Goal: Information Seeking & Learning: Find specific fact

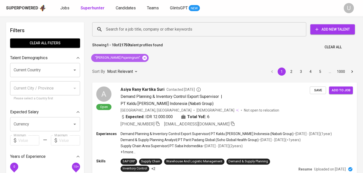
click at [142, 59] on icon at bounding box center [145, 58] width 6 height 6
click at [148, 28] on input "Search for a job title, company or other keywords" at bounding box center [201, 30] width 192 height 10
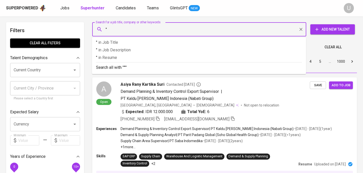
paste input "farida aryani 2nd degree connection"
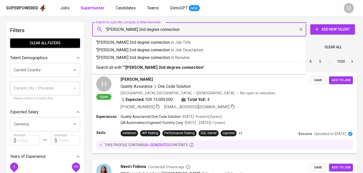
drag, startPoint x: 132, startPoint y: 30, endPoint x: 200, endPoint y: 34, distance: 67.8
click at [200, 34] on div ""farida aryani 2nd degree connection Search for a job title, company or other k…" at bounding box center [199, 29] width 214 height 14
type input ""[DEMOGRAPHIC_DATA][PERSON_NAME]""
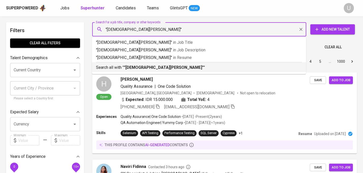
click at [207, 74] on ul ""farida aryani" in Job Title "farida aryani" in Job Description "farida aryani"…" at bounding box center [199, 56] width 214 height 37
click at [149, 71] on li "Search all with " "farida aryani" "" at bounding box center [199, 67] width 214 height 10
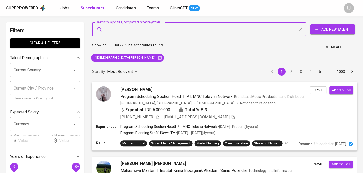
click at [225, 117] on div "+62 858-8572-4497 aryanida13@gmail.com" at bounding box center [215, 117] width 190 height 6
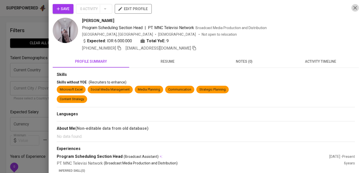
click at [357, 8] on icon "button" at bounding box center [356, 8] width 6 height 6
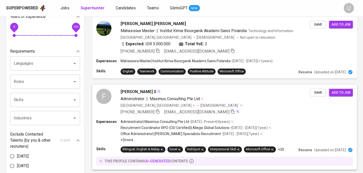
scroll to position [141, 0]
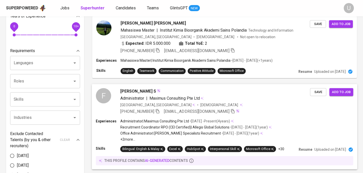
click at [251, 108] on div "Singapore, Singapore Female" at bounding box center [215, 104] width 190 height 5
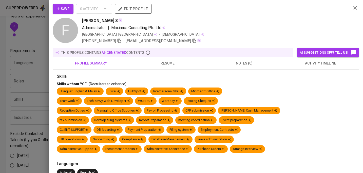
click at [351, 5] on div "Save 0 Activity edit profile F Farida S Administrator | Maximus Consulting Pte …" at bounding box center [206, 24] width 307 height 40
click at [355, 7] on icon "button" at bounding box center [356, 8] width 4 height 4
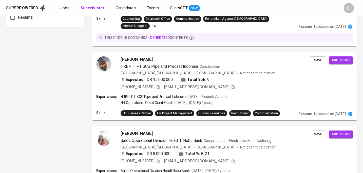
scroll to position [405, 0]
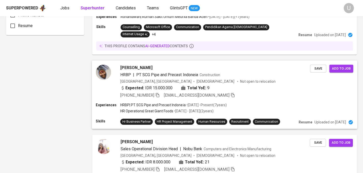
click at [181, 103] on div "Farida Ariani HRBP | PT SCG Pipe and Precast Indoneia Construction Indonesia, J…" at bounding box center [225, 82] width 266 height 42
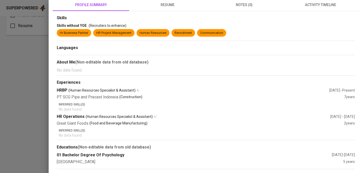
scroll to position [0, 0]
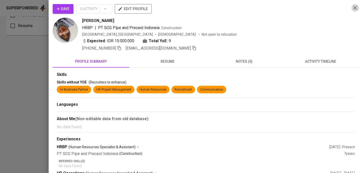
click at [356, 7] on icon "button" at bounding box center [356, 8] width 4 height 4
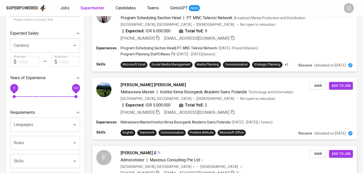
scroll to position [37, 0]
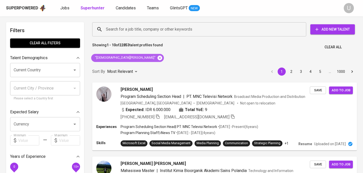
click at [158, 59] on icon at bounding box center [160, 58] width 5 height 5
click at [122, 30] on input "Search for a job title, company or other keywords" at bounding box center [201, 30] width 192 height 10
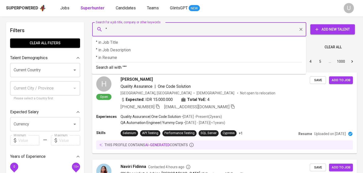
paste input "Rivandaru [PERSON_NAME]"
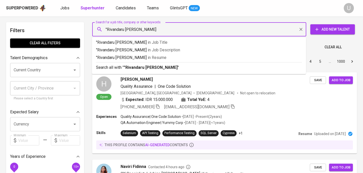
type input ""Rivandaru [PERSON_NAME]""
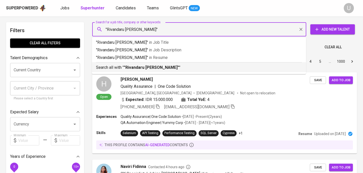
click at [139, 67] on b ""Rivandaru [PERSON_NAME]"" at bounding box center [151, 67] width 55 height 5
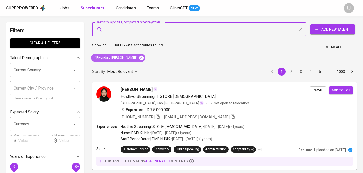
click at [139, 57] on icon at bounding box center [141, 58] width 5 height 5
click at [129, 67] on div "Most Relevant" at bounding box center [123, 71] width 32 height 9
